Goal: Information Seeking & Learning: Learn about a topic

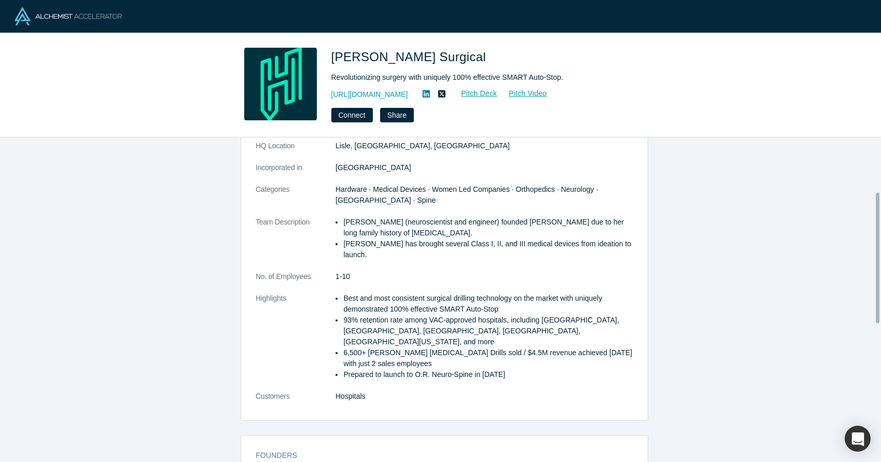
scroll to position [220, 0]
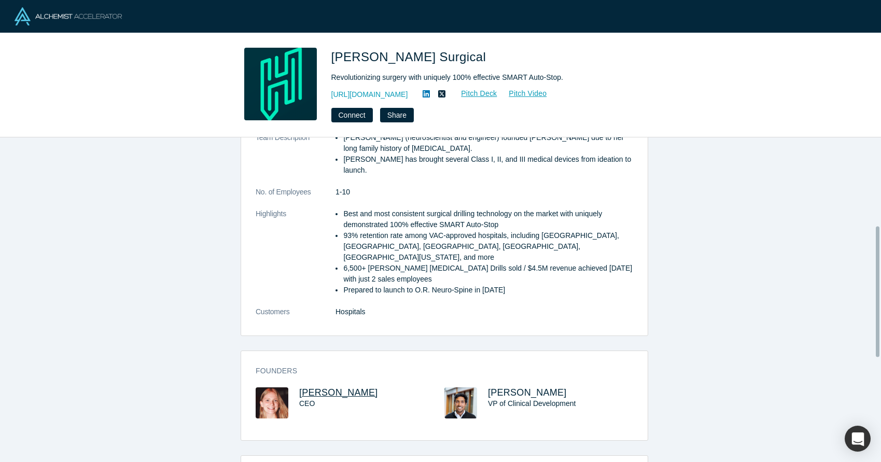
click at [307, 387] on span "Casey Qadir" at bounding box center [338, 392] width 79 height 10
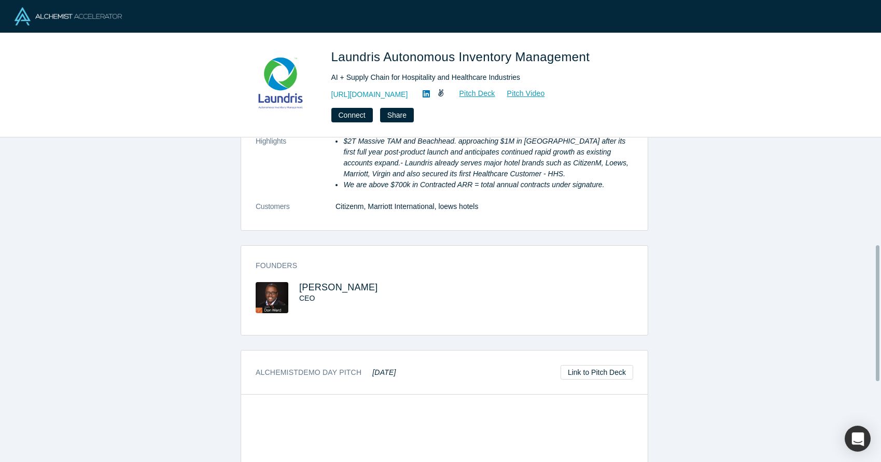
scroll to position [222, 0]
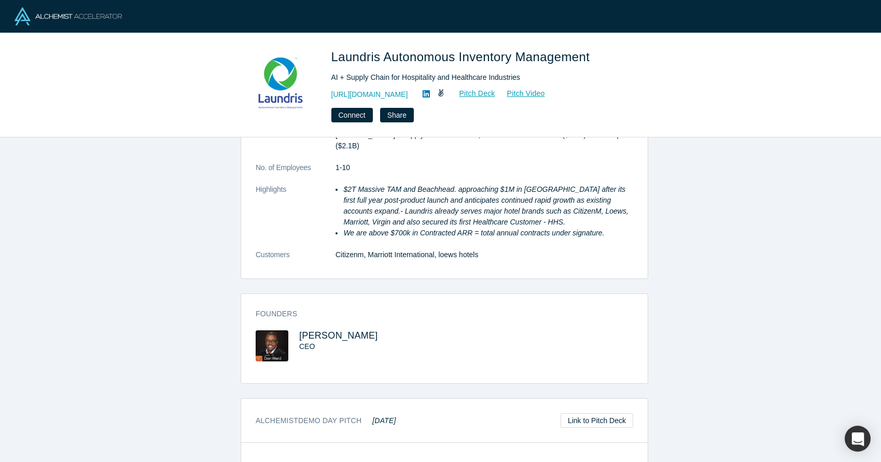
click at [430, 95] on icon at bounding box center [426, 93] width 7 height 7
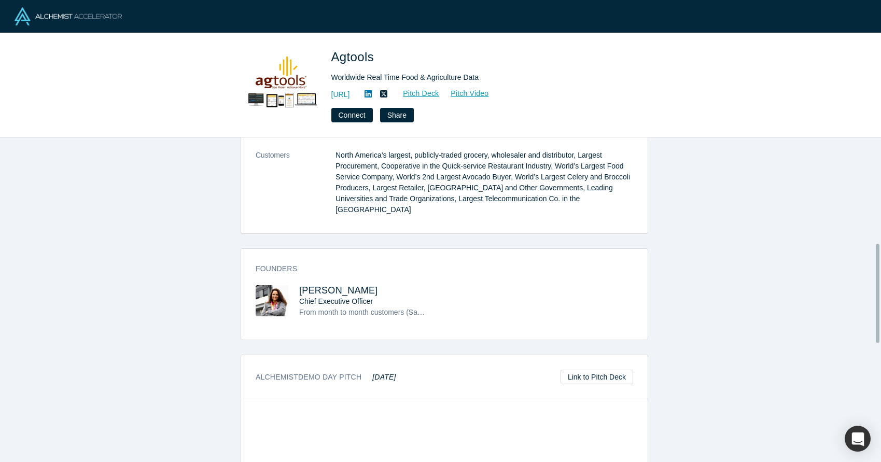
scroll to position [452, 0]
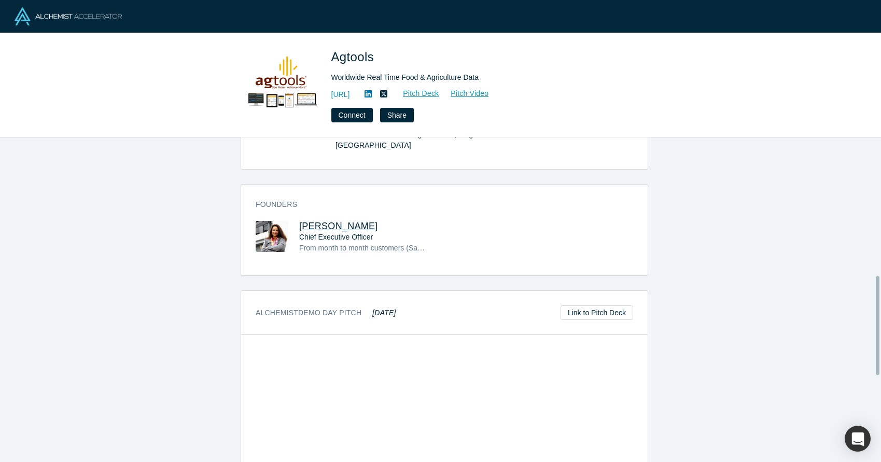
click at [318, 221] on span "Martha Montoya" at bounding box center [338, 226] width 79 height 10
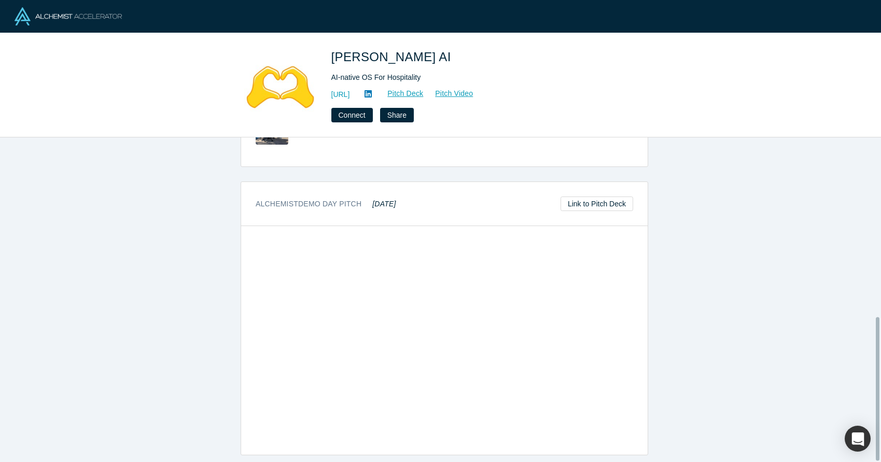
scroll to position [197, 0]
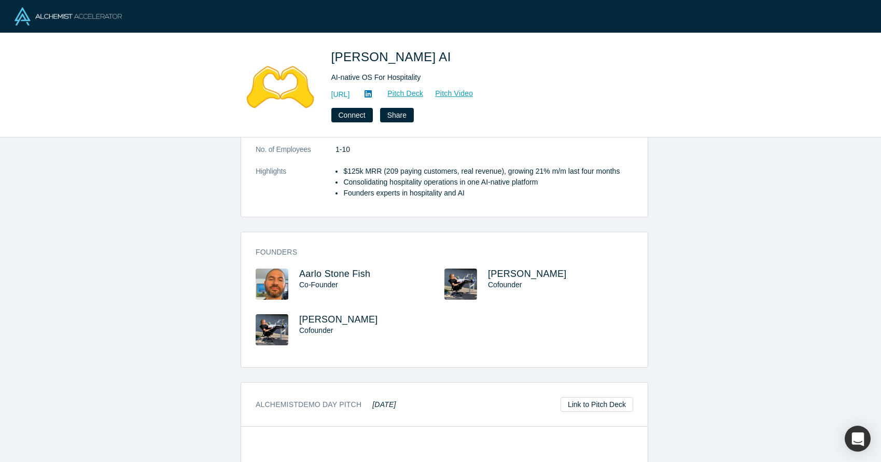
click at [372, 91] on icon at bounding box center [368, 93] width 7 height 7
click at [350, 271] on span "Aarlo Stone Fish" at bounding box center [334, 274] width 71 height 10
click at [519, 271] on span "Sam Dundas" at bounding box center [527, 274] width 79 height 10
click at [318, 270] on span "Aarlo Stone Fish" at bounding box center [334, 274] width 71 height 10
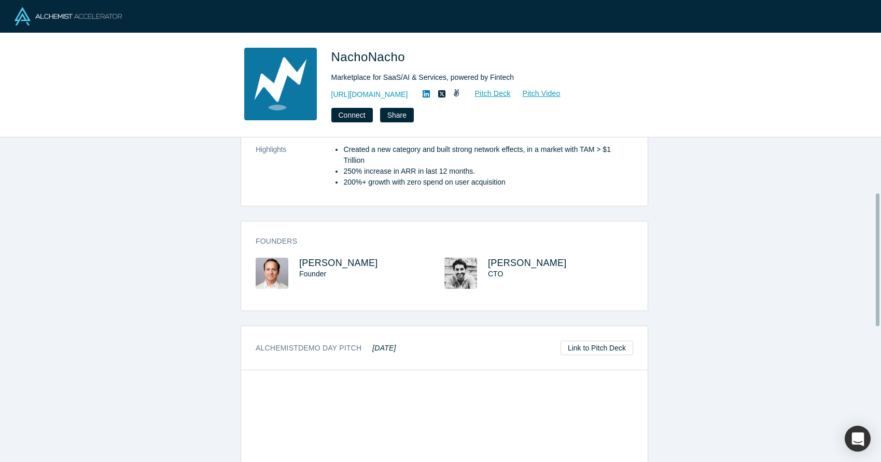
scroll to position [329, 0]
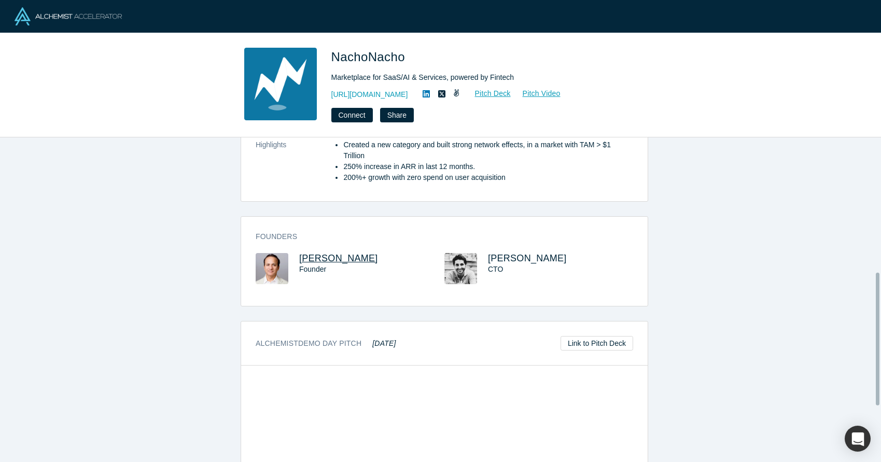
click at [325, 253] on span "[PERSON_NAME]" at bounding box center [338, 258] width 79 height 10
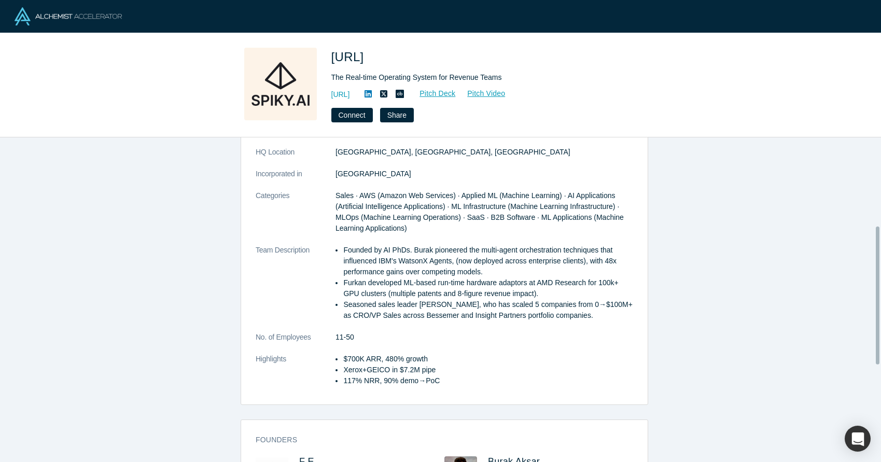
scroll to position [208, 0]
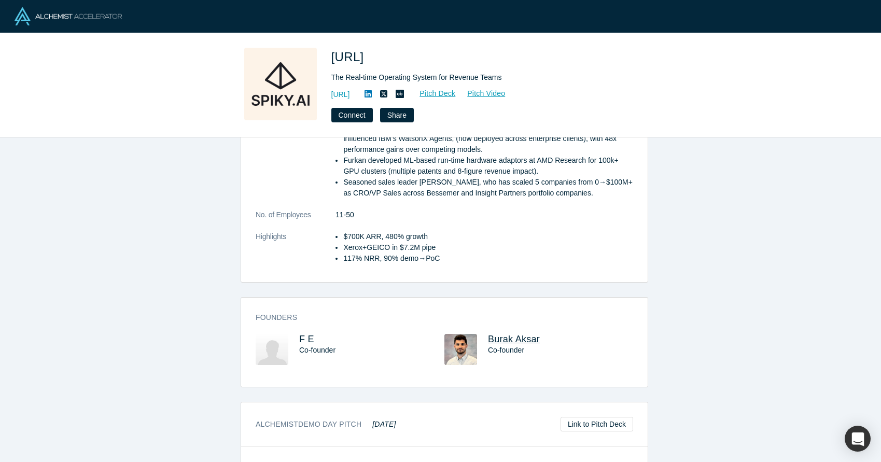
click at [524, 339] on span "Burak Aksar" at bounding box center [514, 339] width 52 height 10
click at [303, 337] on span "F E" at bounding box center [306, 339] width 15 height 10
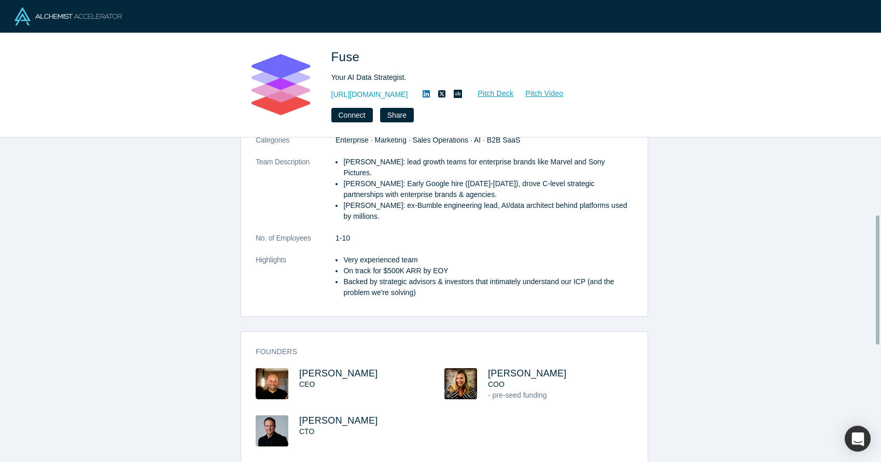
scroll to position [194, 0]
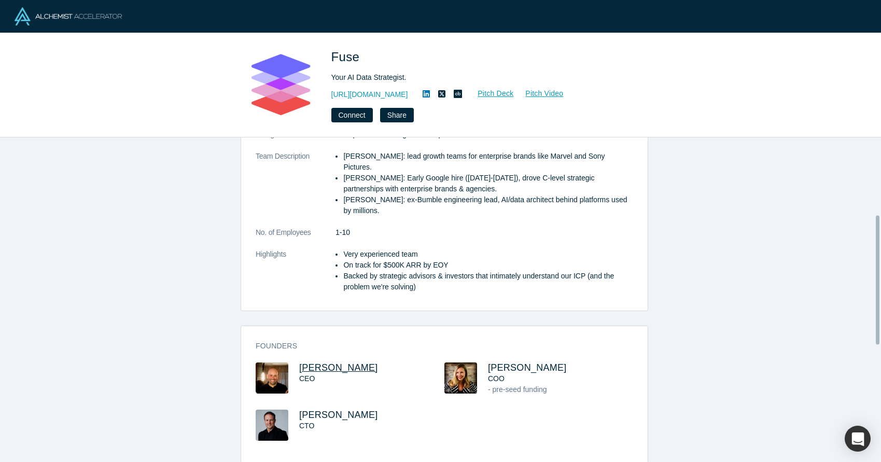
click at [319, 363] on span "[PERSON_NAME]" at bounding box center [338, 368] width 79 height 10
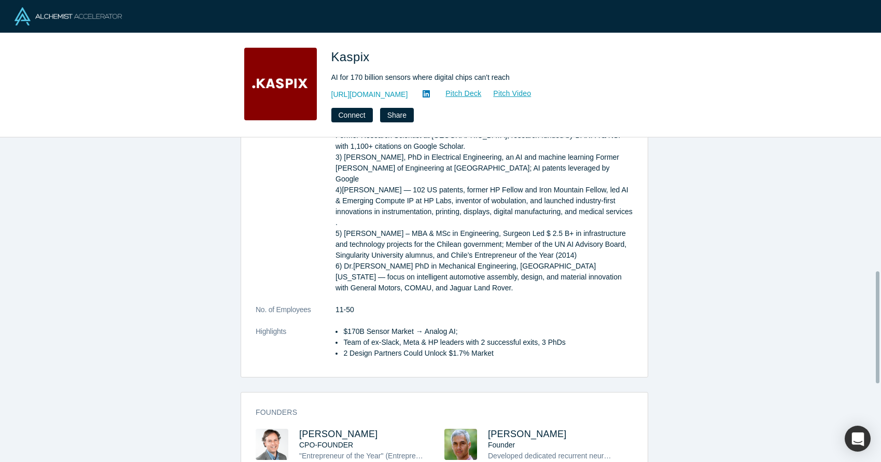
scroll to position [387, 0]
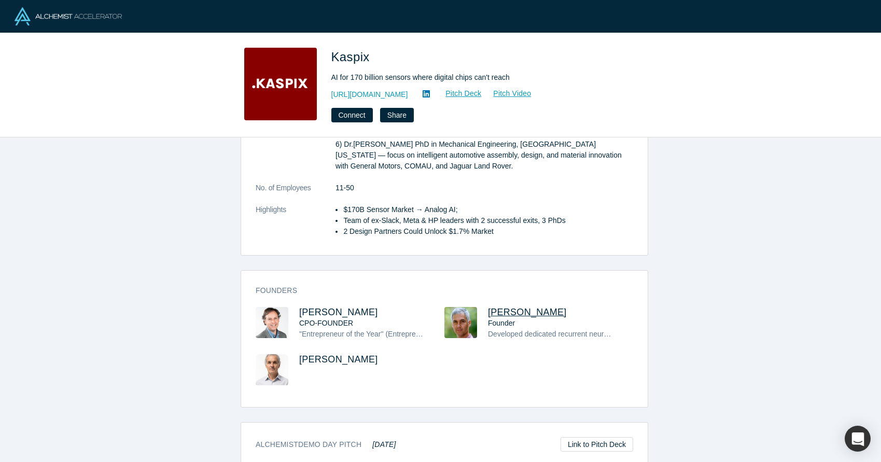
click at [509, 307] on span "[PERSON_NAME]" at bounding box center [527, 312] width 79 height 10
click at [317, 307] on span "Andres Valdivieso" at bounding box center [338, 312] width 79 height 10
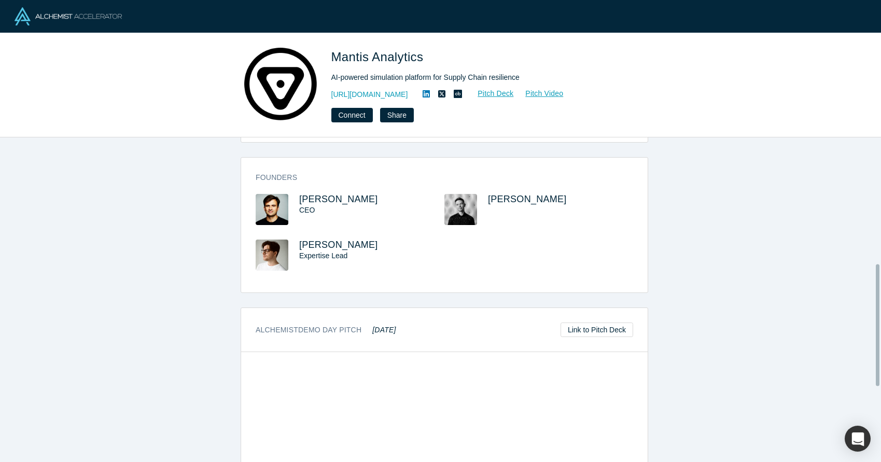
scroll to position [293, 0]
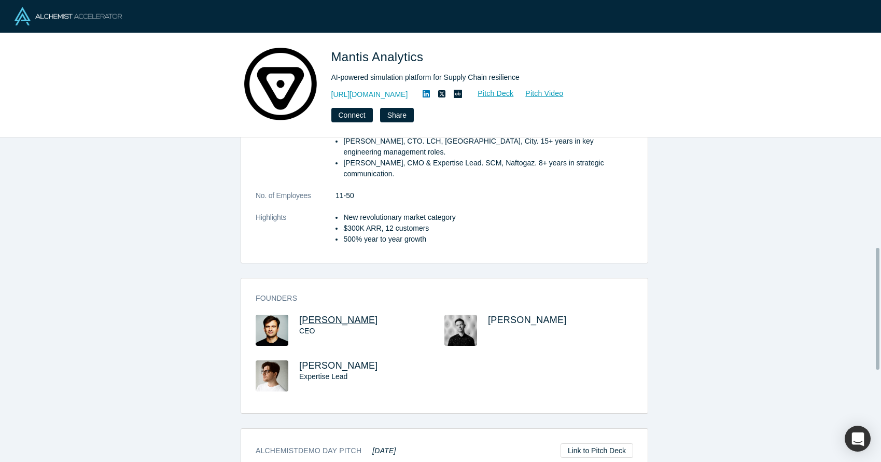
click at [322, 315] on span "Maksym Tereshchenko" at bounding box center [338, 320] width 79 height 10
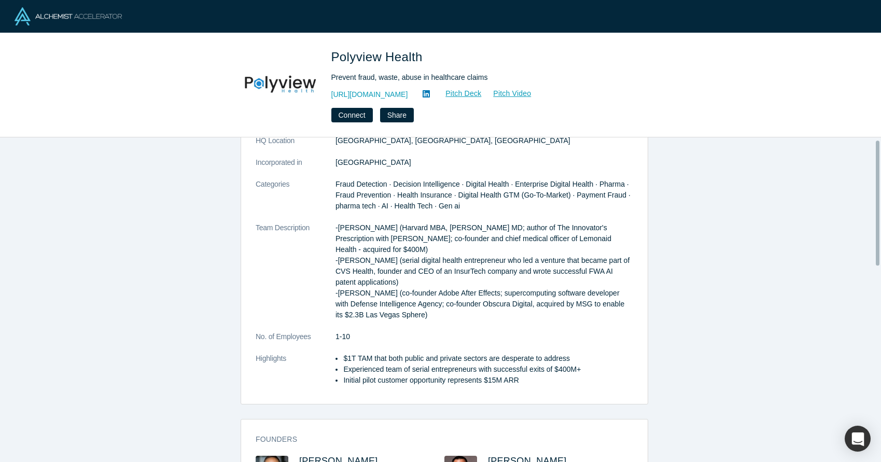
scroll to position [333, 0]
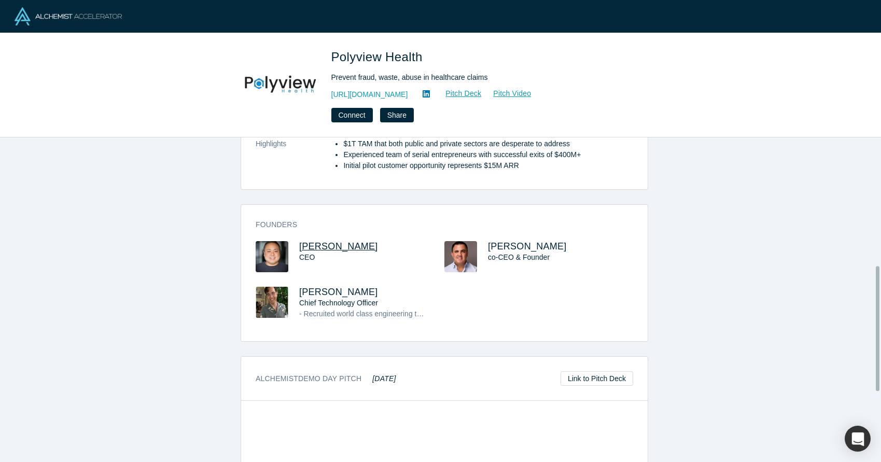
click at [327, 247] on span "[PERSON_NAME]" at bounding box center [338, 246] width 79 height 10
click at [517, 242] on span "[PERSON_NAME]" at bounding box center [527, 246] width 79 height 10
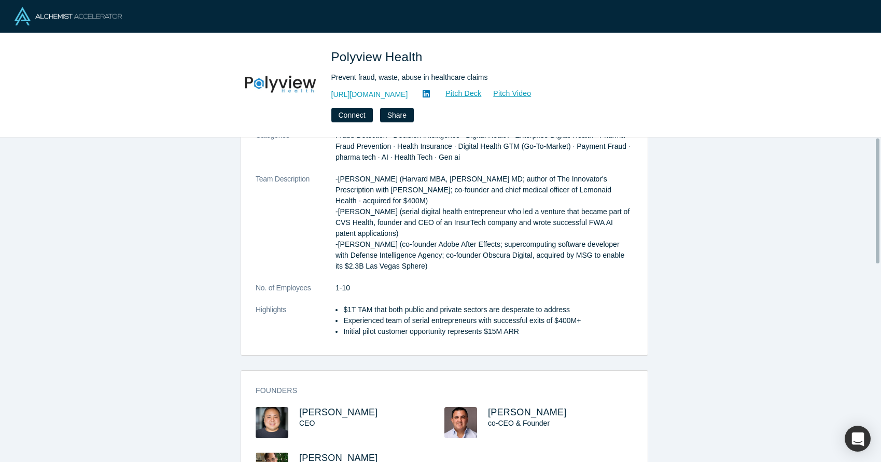
scroll to position [0, 0]
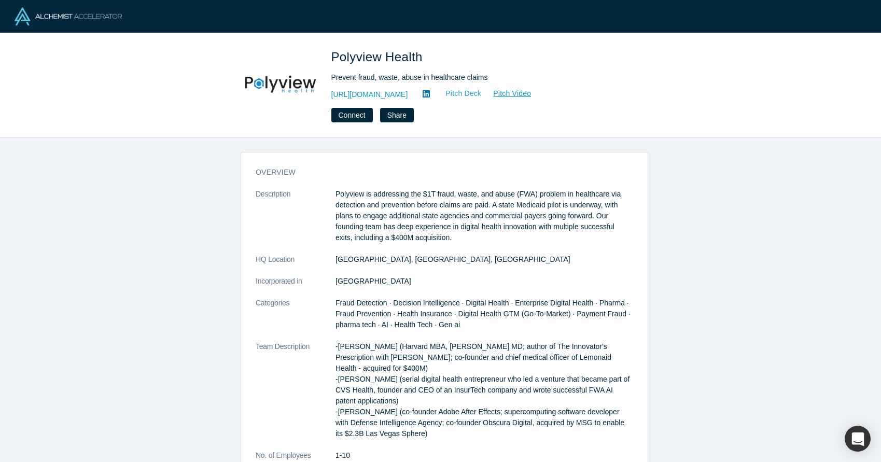
click at [472, 93] on link "Pitch Deck" at bounding box center [458, 94] width 48 height 12
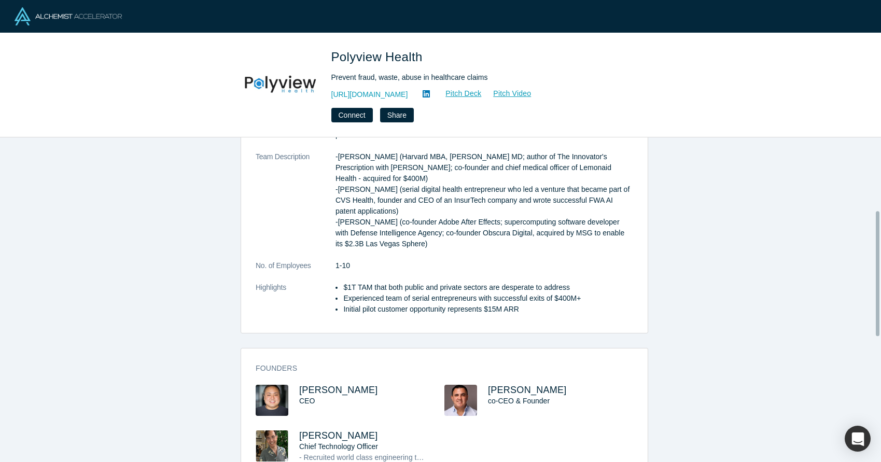
scroll to position [281, 0]
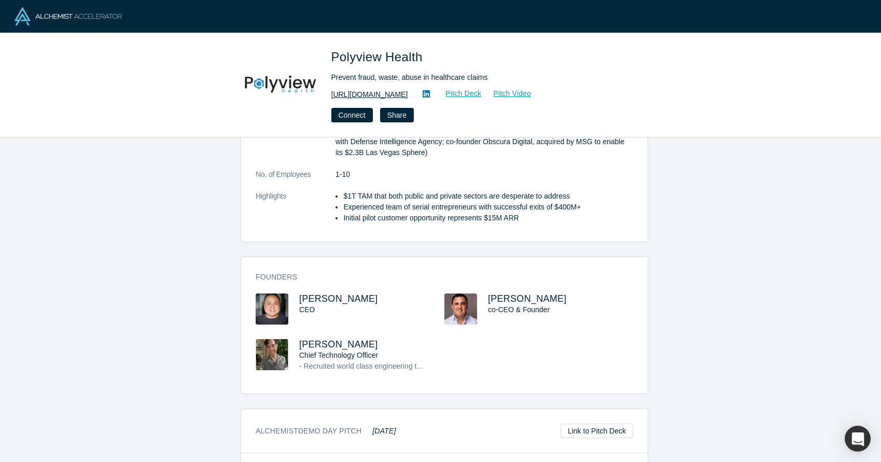
click at [384, 95] on link "https://www.Polyview.Health" at bounding box center [369, 94] width 77 height 11
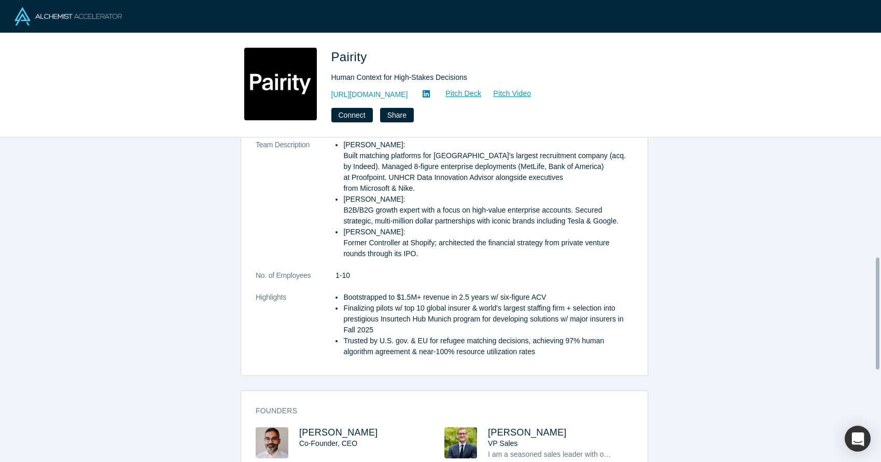
scroll to position [345, 0]
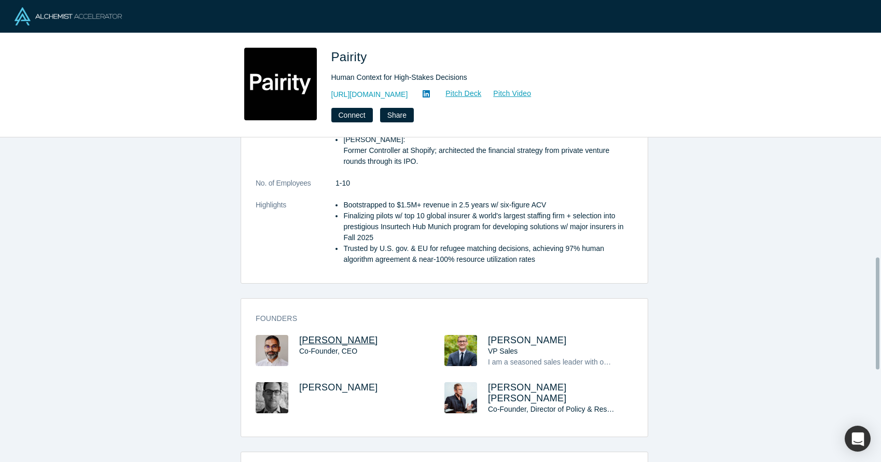
click at [339, 335] on span "Gotam Bhardwaj" at bounding box center [338, 340] width 79 height 10
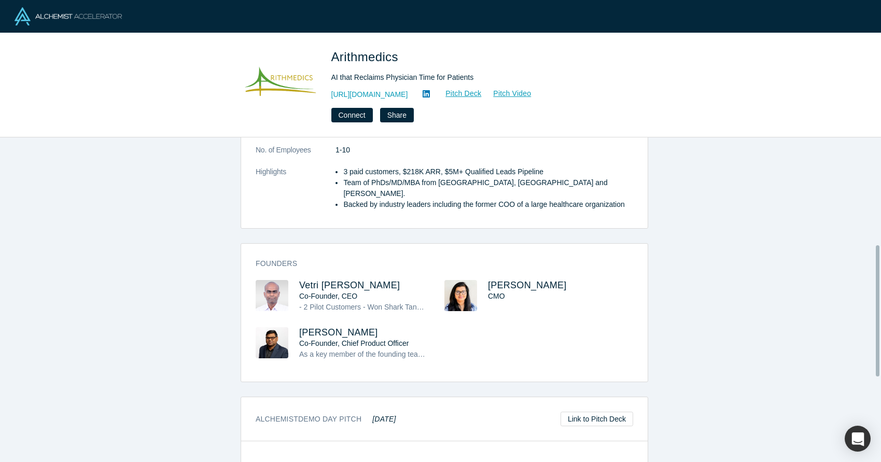
scroll to position [265, 0]
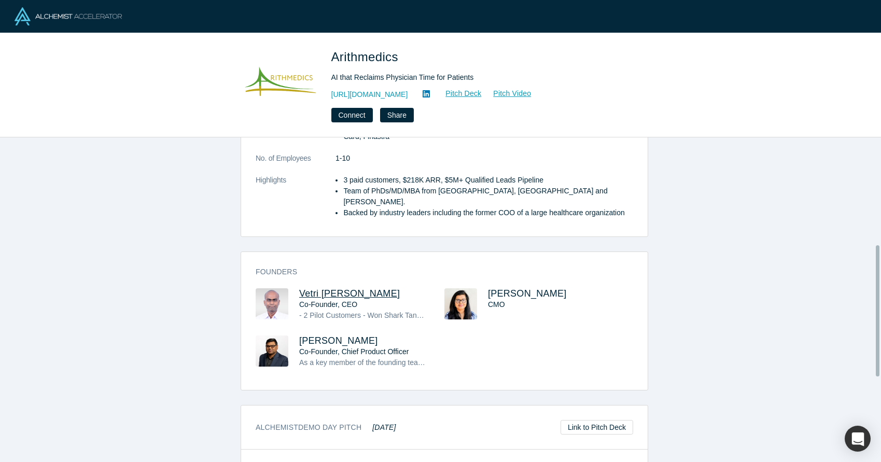
click at [368, 288] on span "Vetri Venthan Elango" at bounding box center [349, 293] width 101 height 10
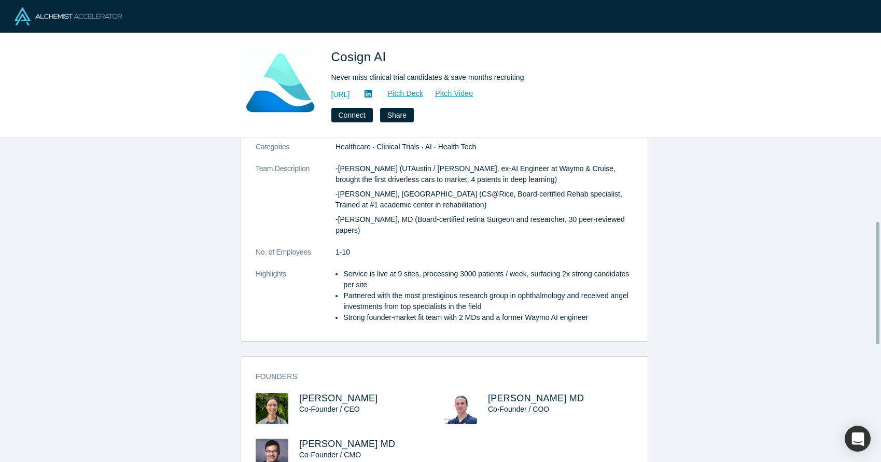
scroll to position [269, 0]
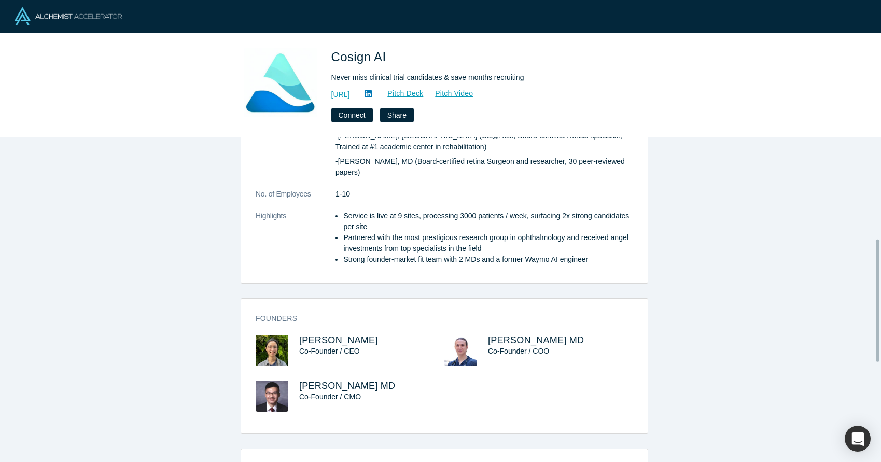
click at [303, 335] on span "Will Xie" at bounding box center [338, 340] width 79 height 10
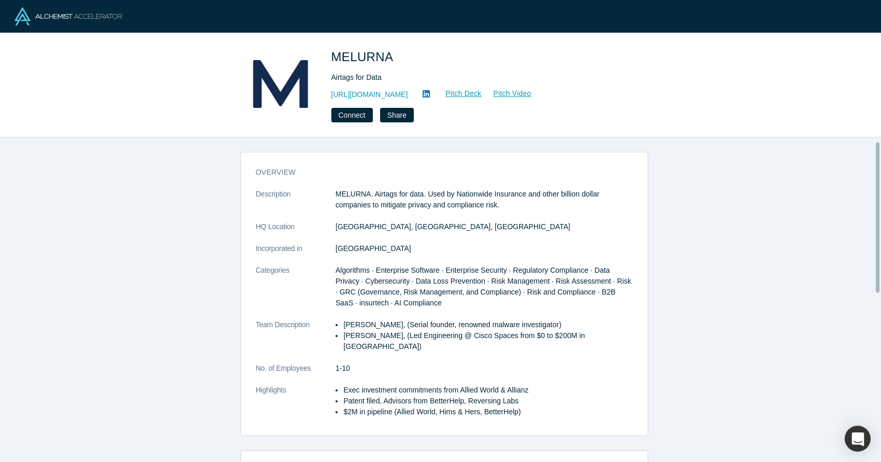
scroll to position [190, 0]
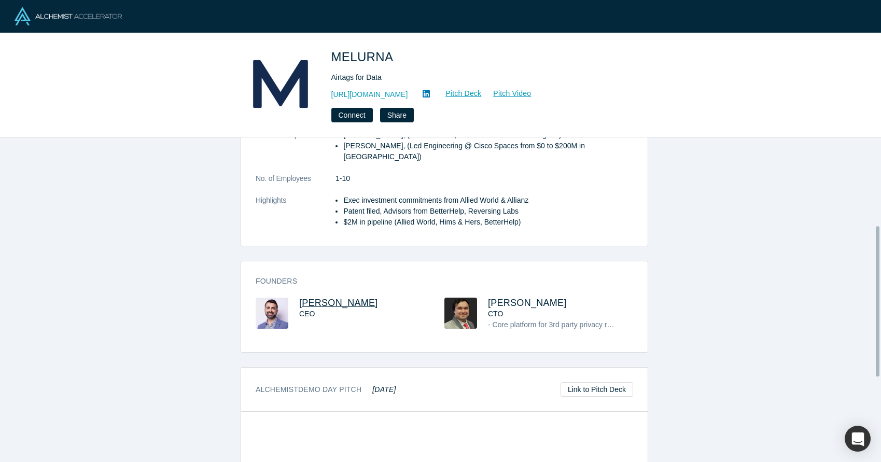
click at [299, 298] on span "[PERSON_NAME]" at bounding box center [338, 303] width 79 height 10
